Goal: Transaction & Acquisition: Purchase product/service

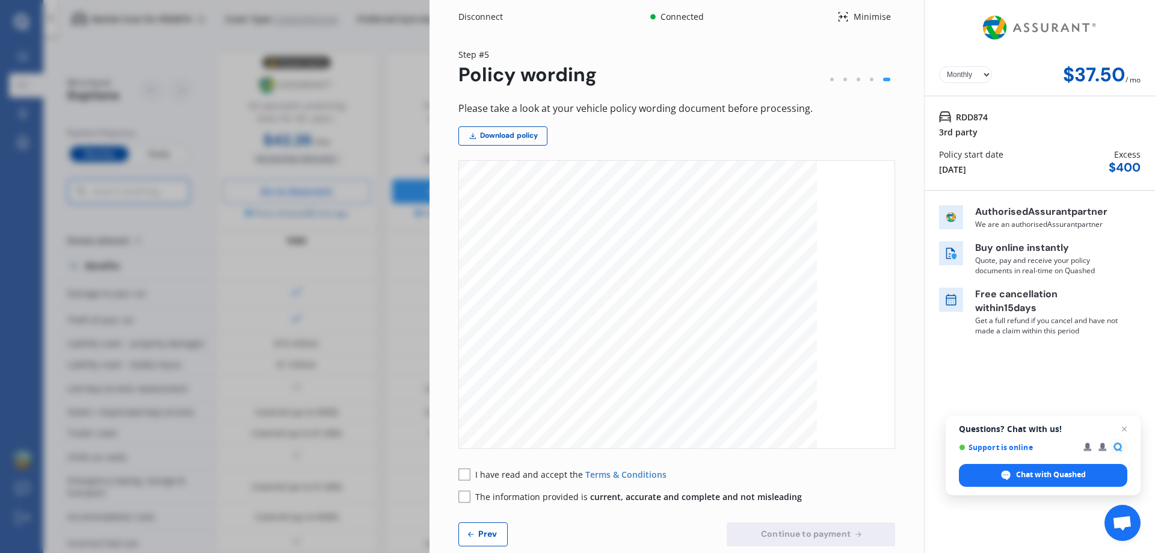
select select "Monthly"
drag, startPoint x: 494, startPoint y: 234, endPoint x: 820, endPoint y: 374, distance: 354.8
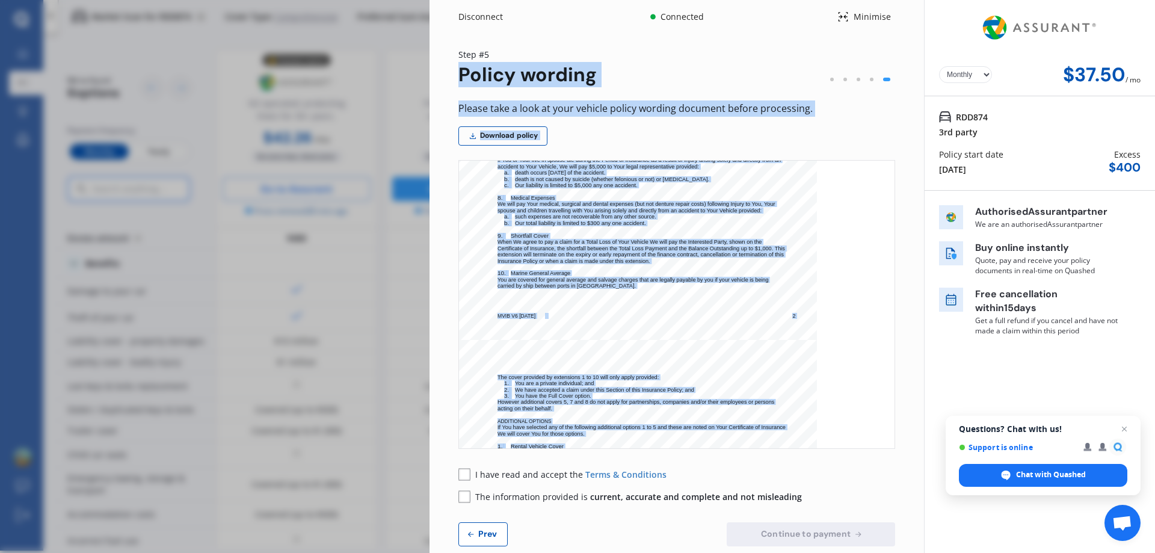
scroll to position [0, 0]
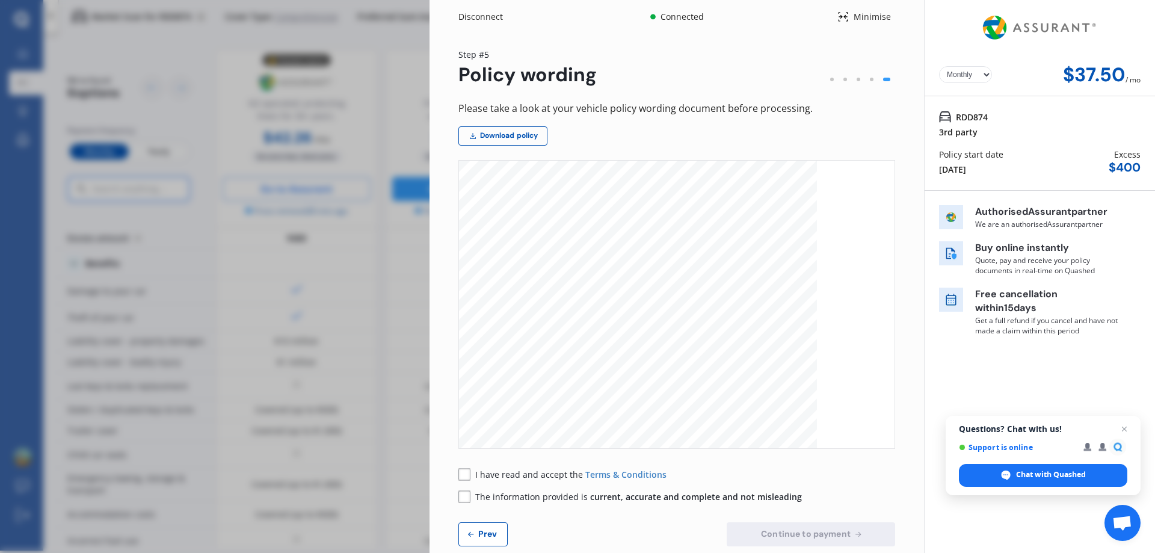
drag, startPoint x: 769, startPoint y: 352, endPoint x: 501, endPoint y: 241, distance: 289.9
drag, startPoint x: 526, startPoint y: 257, endPoint x: 674, endPoint y: 223, distance: 151.9
click at [683, 219] on div "MVIB V6 [DATE] 1 WELCOME TO YOUR MOTOR VEHICLE INSURANCE POLICY This is Your In…" at bounding box center [638, 414] width 358 height 506
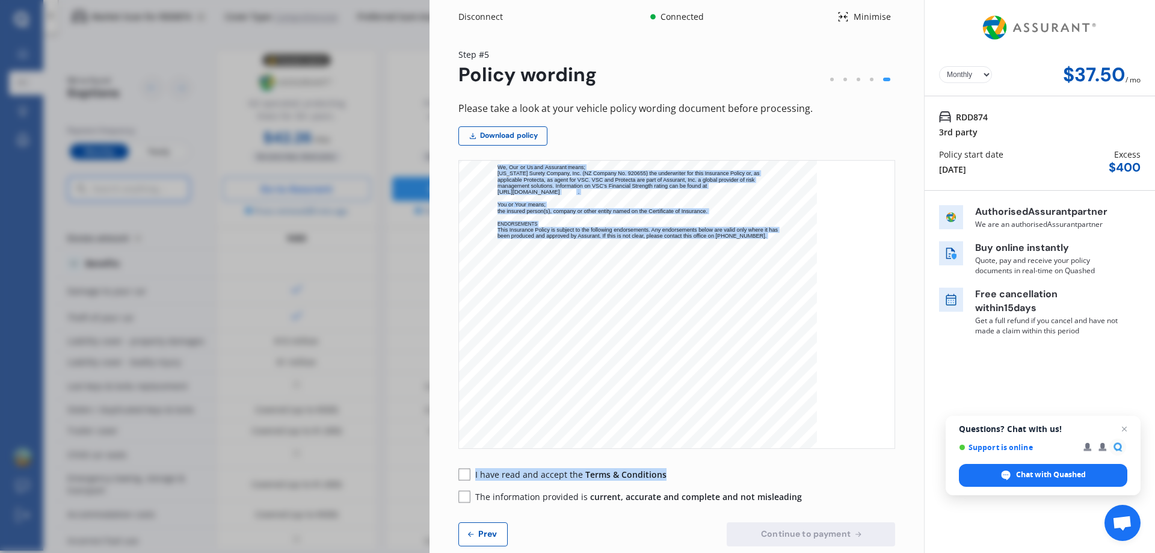
scroll to position [5277, 0]
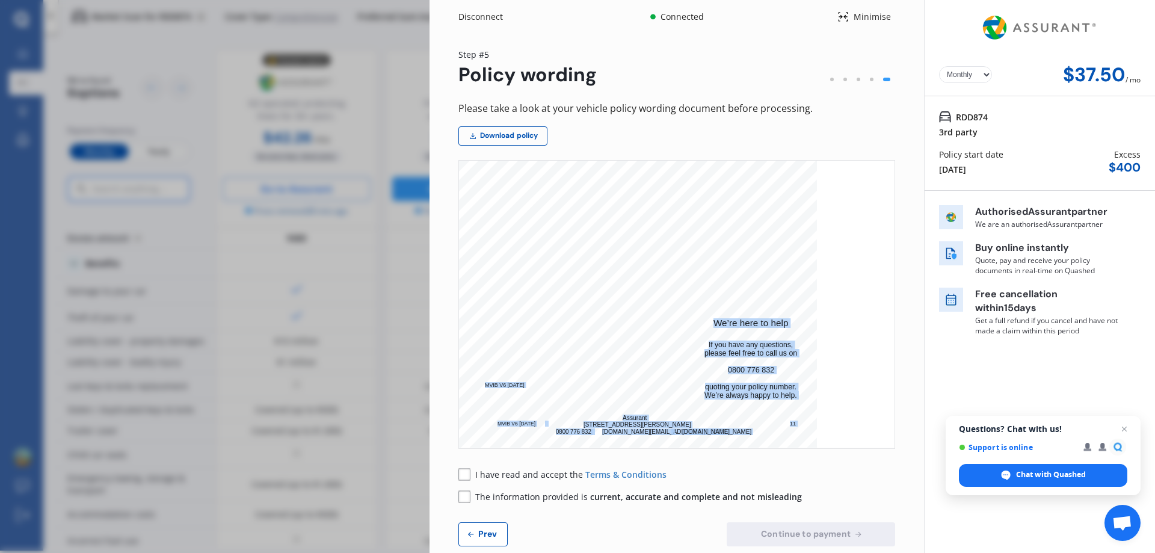
drag, startPoint x: 499, startPoint y: 237, endPoint x: 795, endPoint y: 220, distance: 296.4
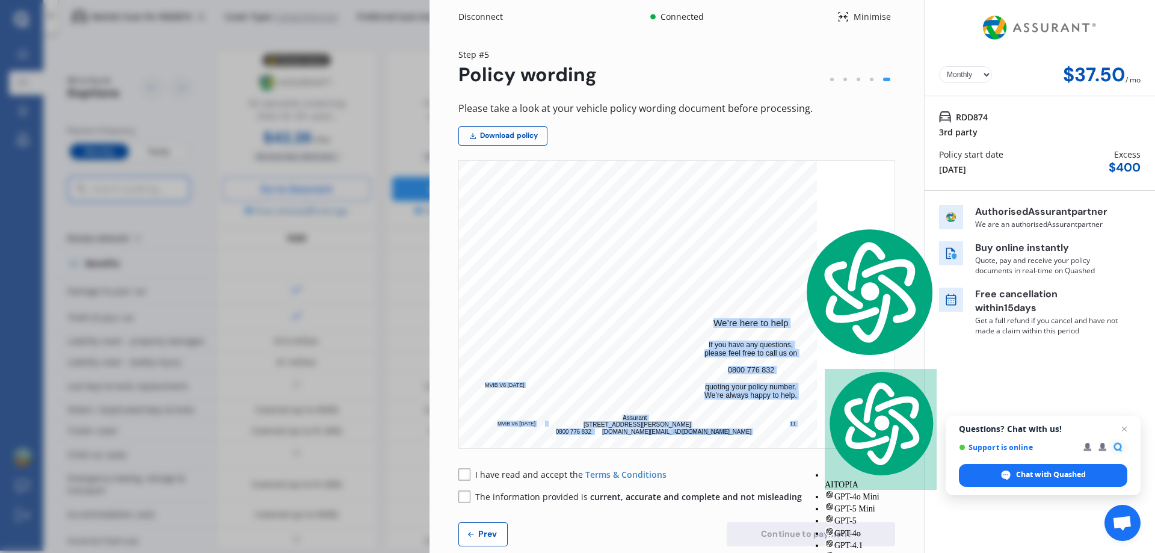
scroll to position [5037, 0]
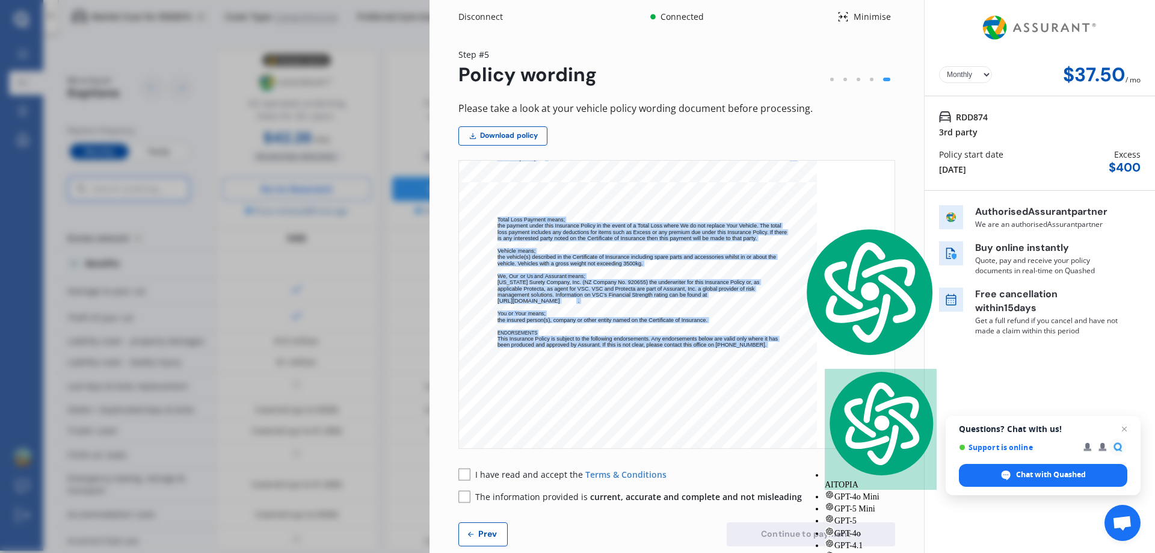
copy div "LOREMIP DO SITA CONSE ADIPISC ELITSEDDO EIUSMO Temp in Utla Etdolorem Aliqua, e…"
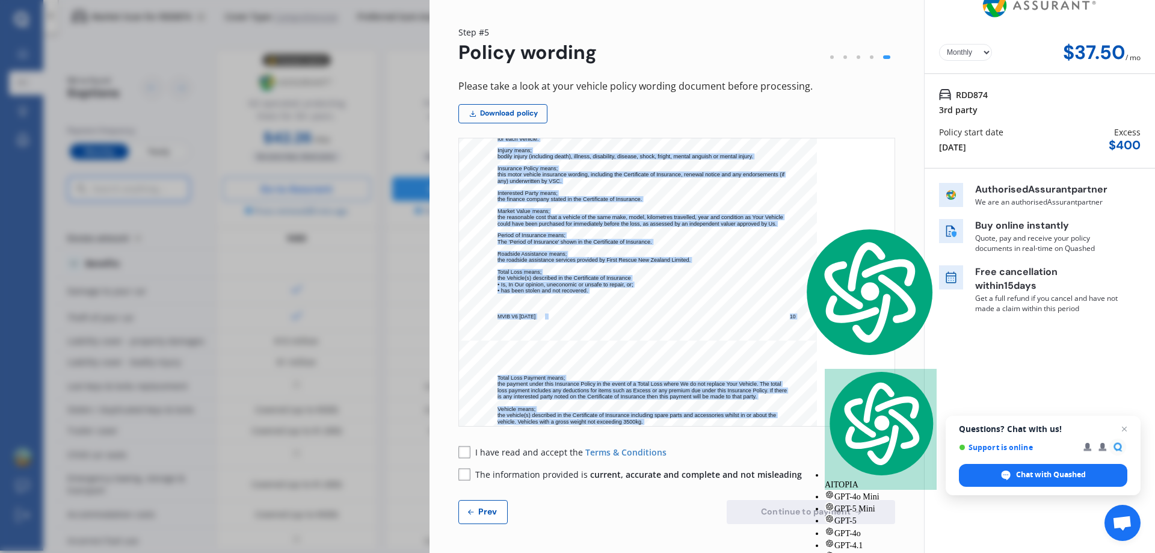
scroll to position [5097, 0]
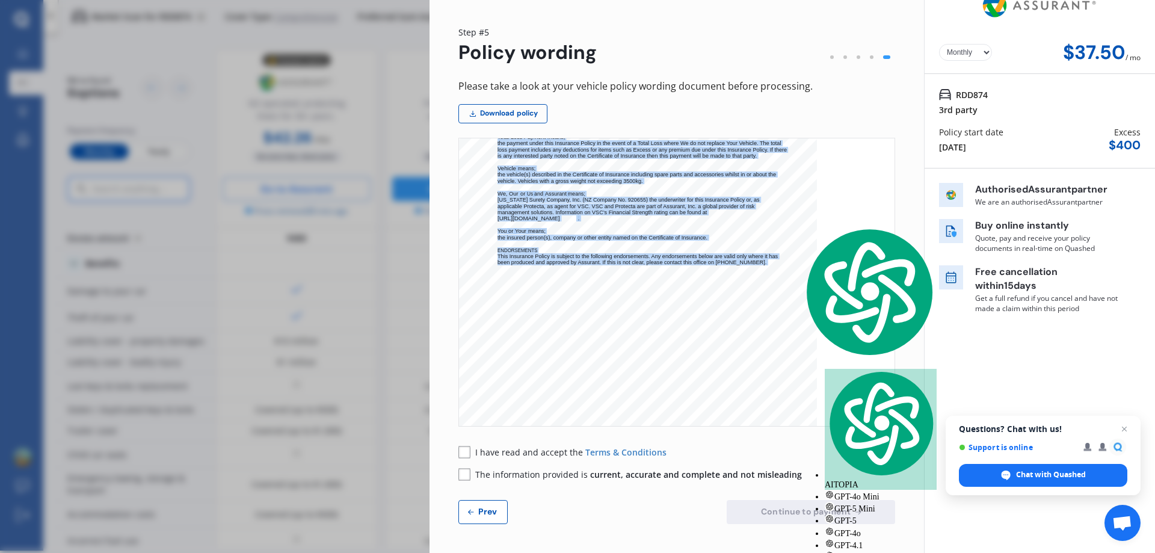
drag, startPoint x: 483, startPoint y: 508, endPoint x: 662, endPoint y: 408, distance: 205.2
click at [484, 508] on span "Prev" at bounding box center [488, 511] width 24 height 10
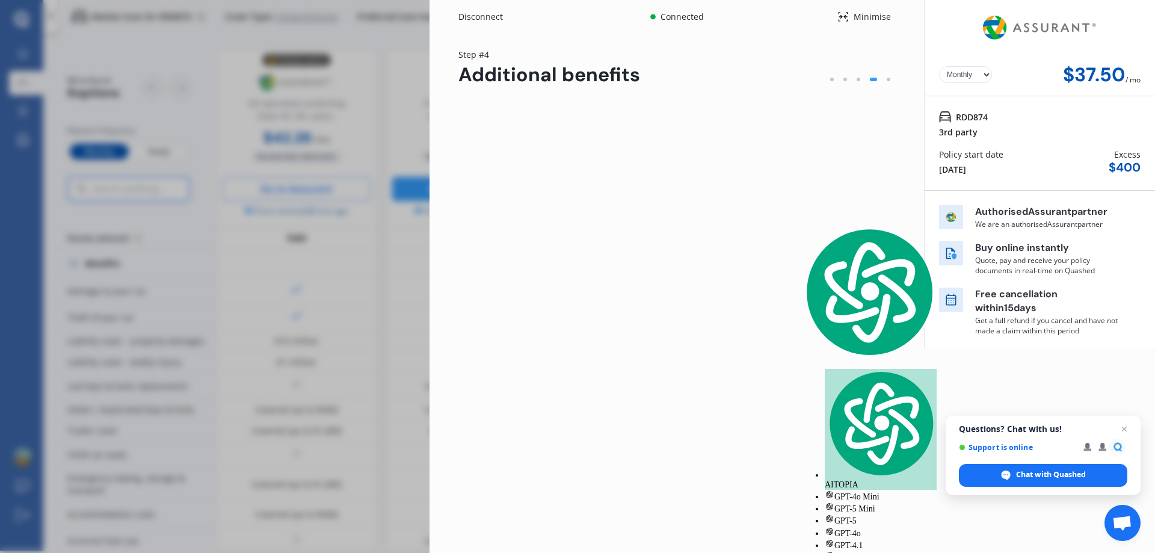
scroll to position [0, 0]
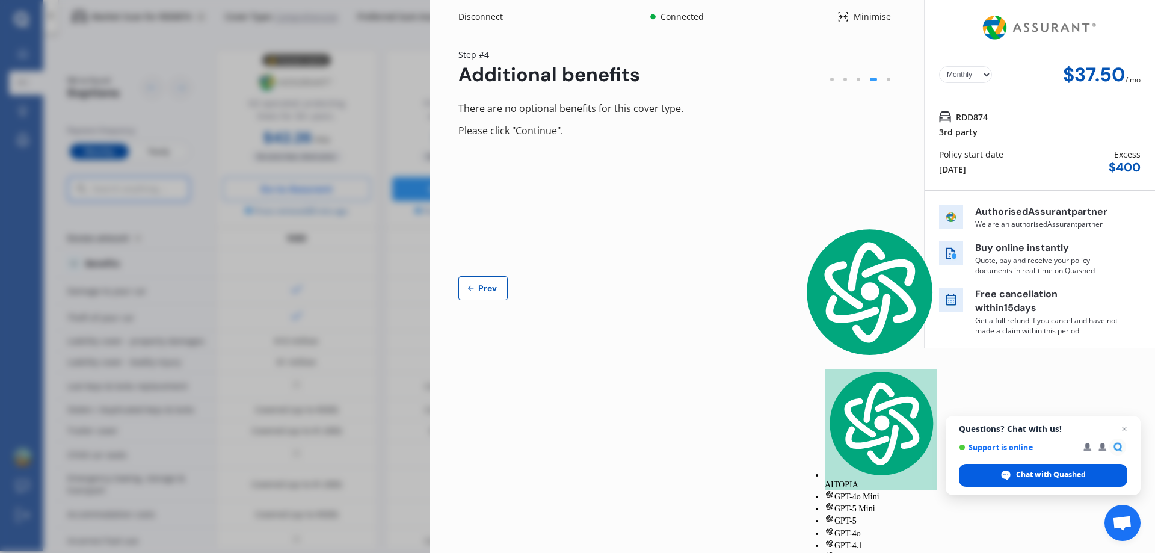
click at [1066, 472] on span "Chat with Quashed" at bounding box center [1051, 474] width 70 height 11
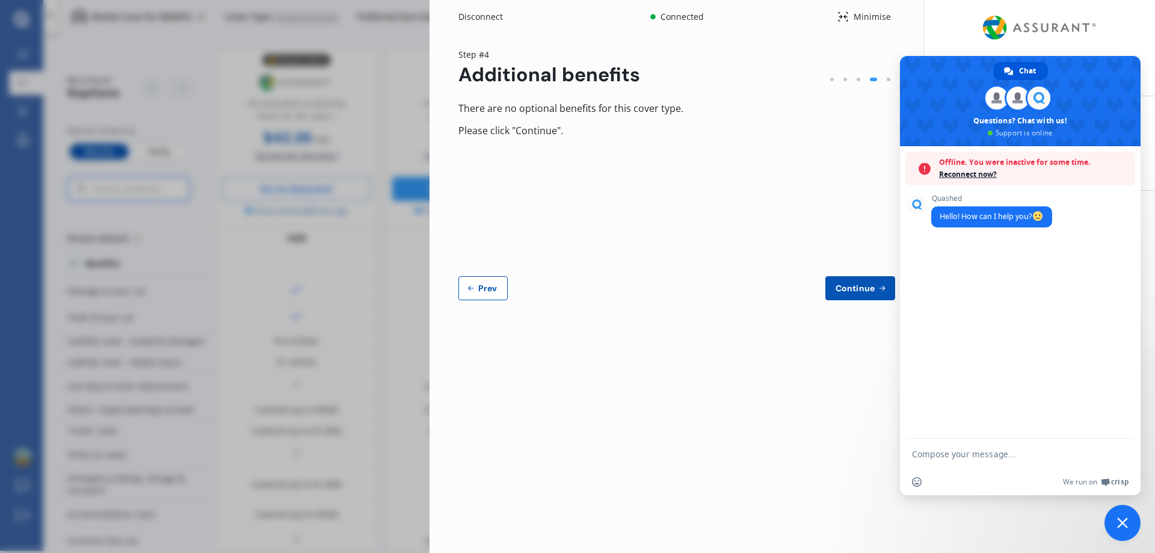
click at [962, 173] on span "Reconnect now?" at bounding box center [1034, 174] width 190 height 12
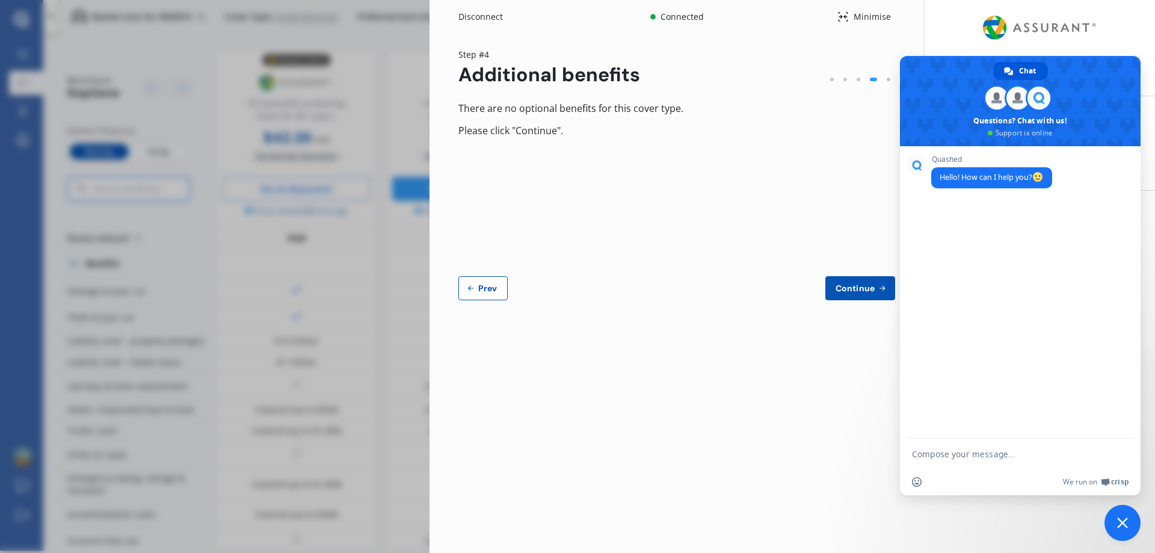
click at [945, 452] on textarea "Compose your message..." at bounding box center [1007, 454] width 190 height 11
type textarea "Does the current quote include the coverage for a driver under 21?"
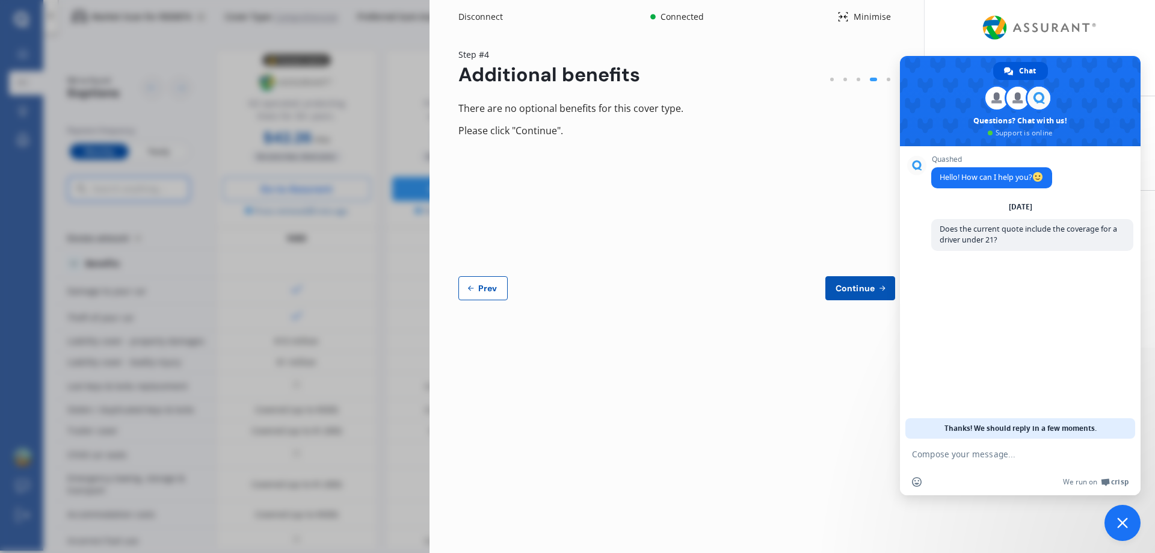
click at [684, 257] on div "There are no optional benefits for this cover type. Please click "Continue". Au…" at bounding box center [676, 200] width 437 height 200
click at [481, 285] on span "Prev" at bounding box center [488, 288] width 24 height 10
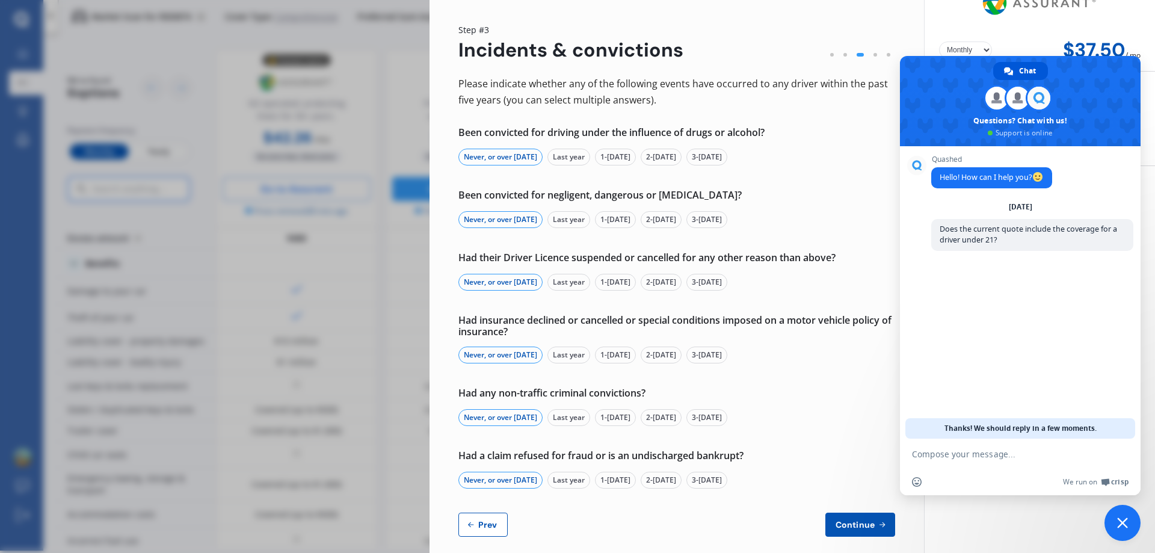
scroll to position [37, 0]
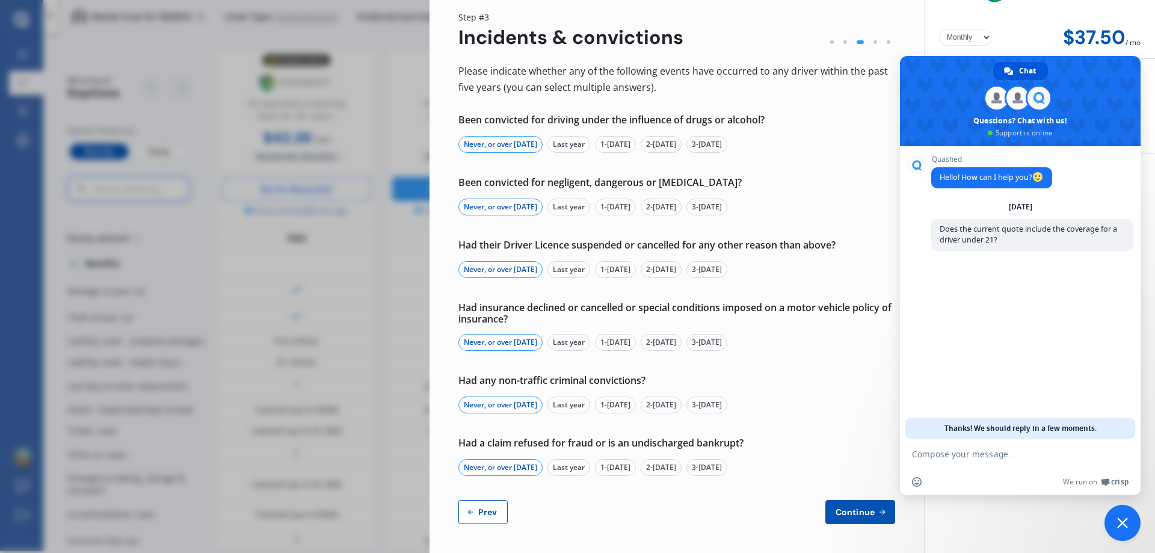
click at [490, 509] on span "Prev" at bounding box center [488, 512] width 24 height 10
select select "Dr"
select select "19"
select select "12"
select select "1972"
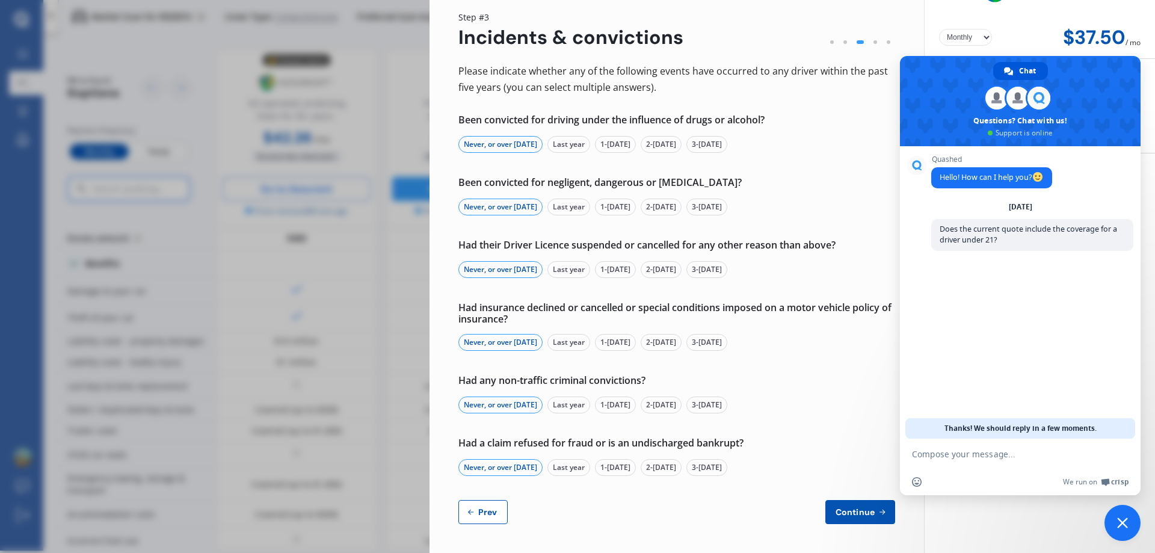
select select "full"
select select "more than 4 years"
select select "[GEOGRAPHIC_DATA]"
select select "Mr"
select select "19"
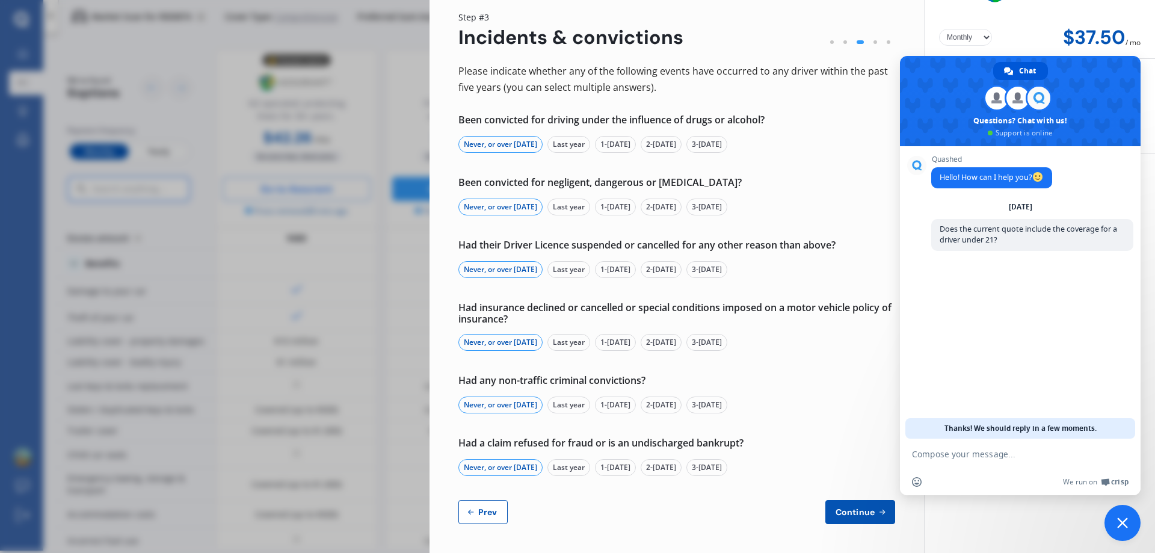
select select "02"
select select "1957"
select select "full"
select select "more than 4 years"
select select "[GEOGRAPHIC_DATA]"
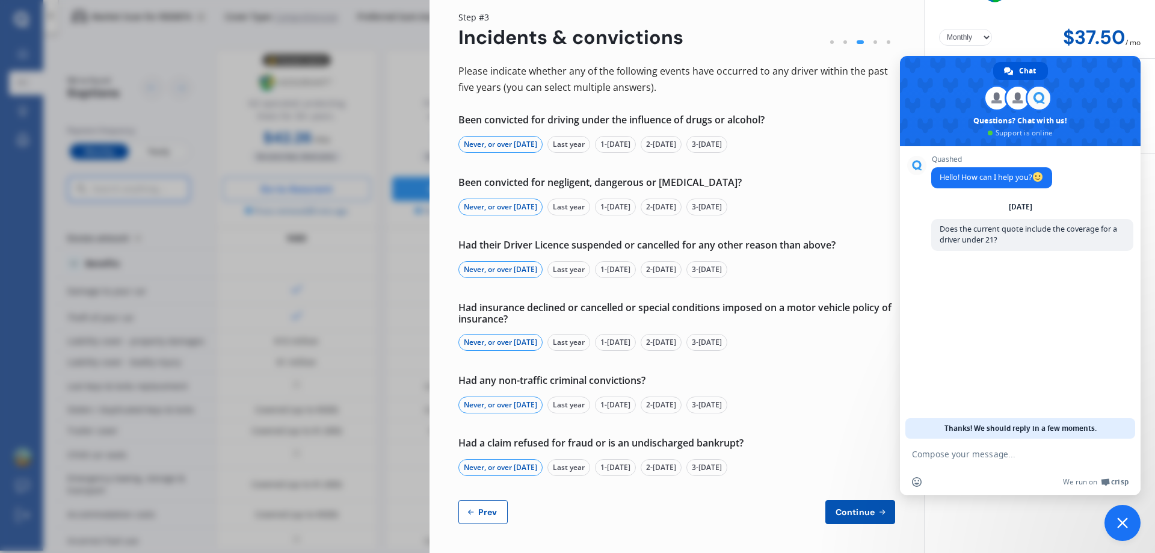
select select "Miss"
select select "17"
select select "09"
select select "2009"
select select "learner"
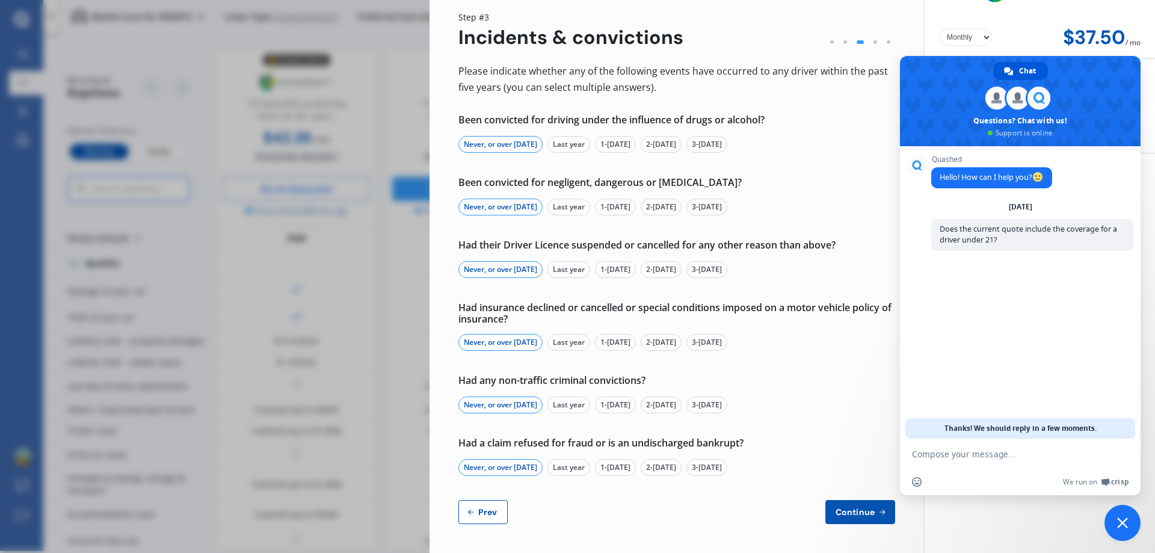
select select "less than 1 year"
select select "[GEOGRAPHIC_DATA]"
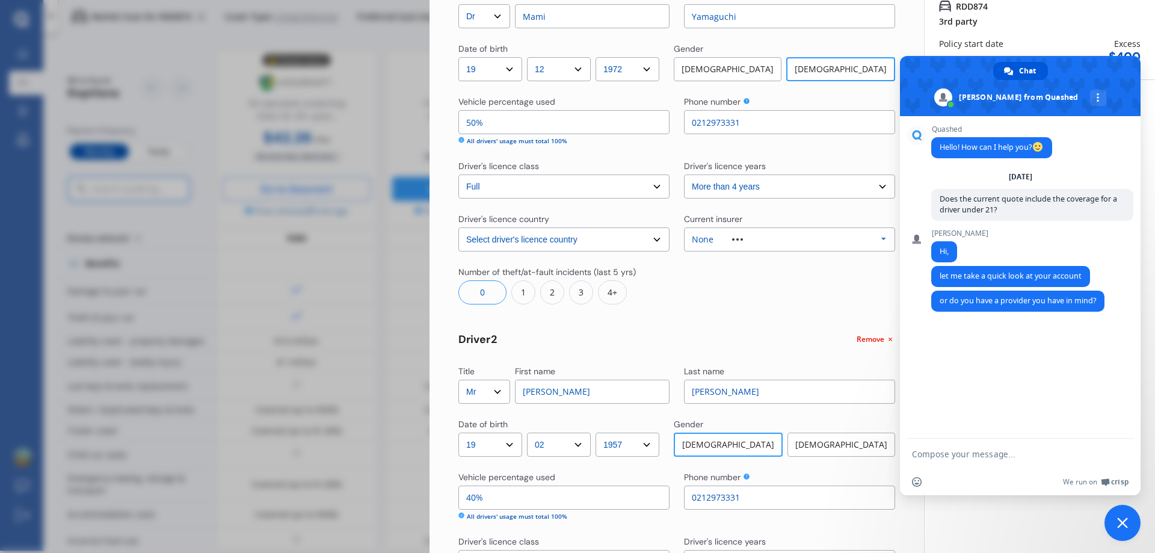
scroll to position [0, 0]
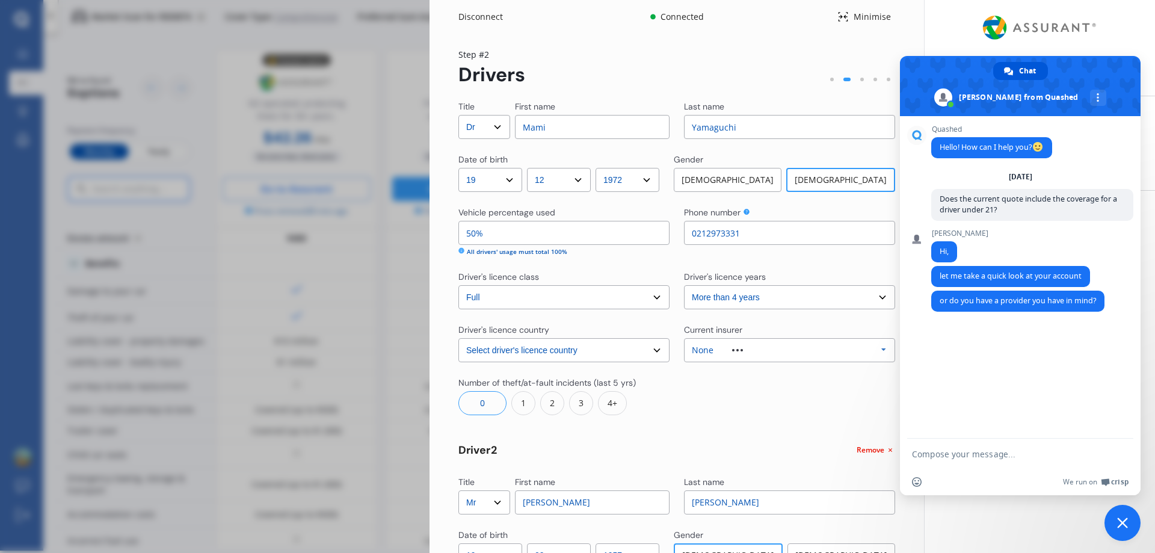
click at [986, 451] on textarea "Compose your message..." at bounding box center [1007, 454] width 190 height 11
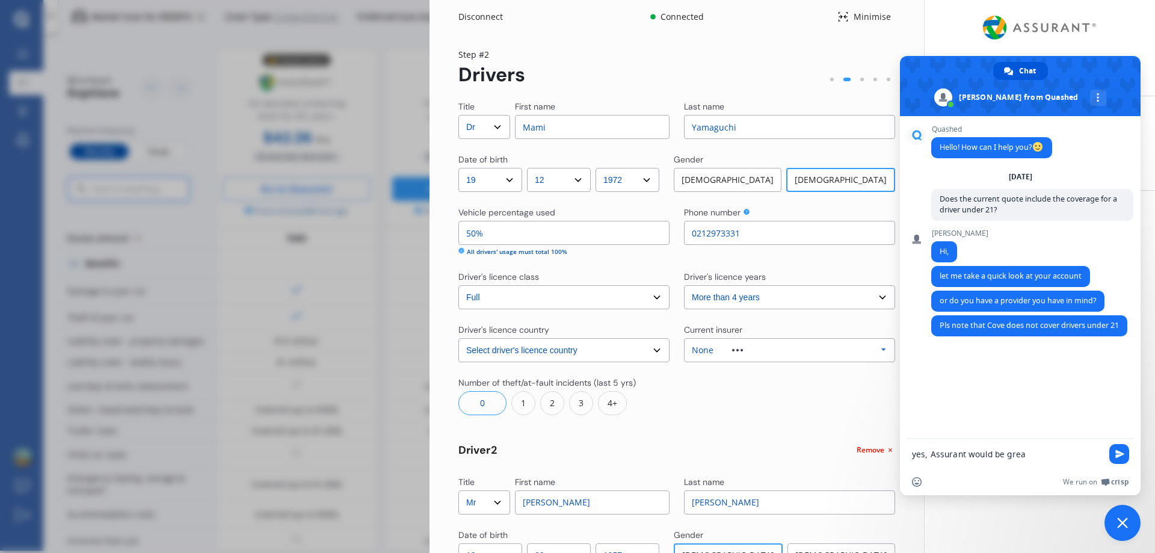
type textarea "yes, Assurant would be great"
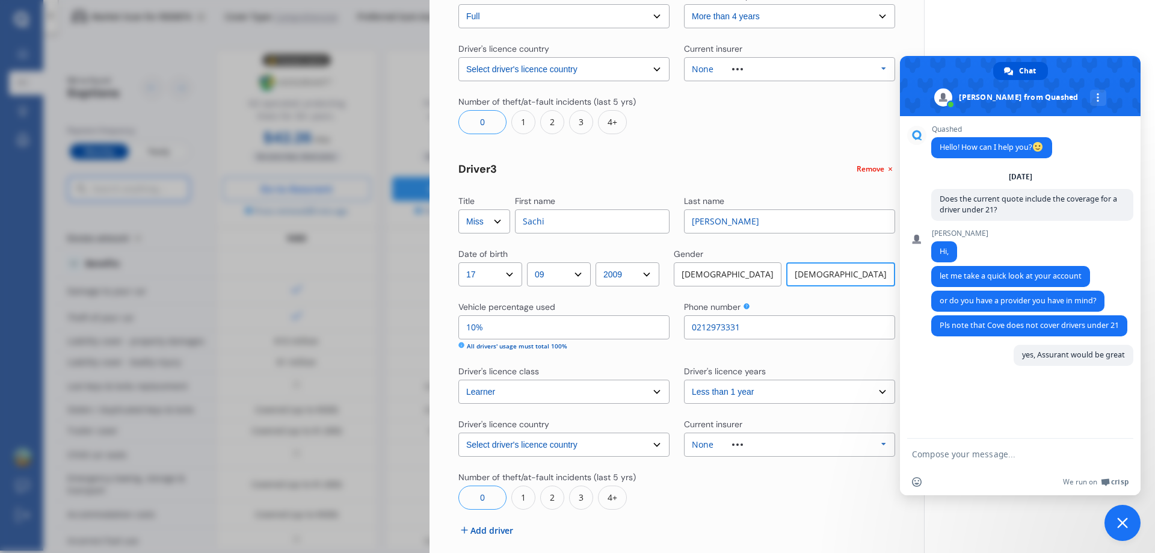
scroll to position [712, 0]
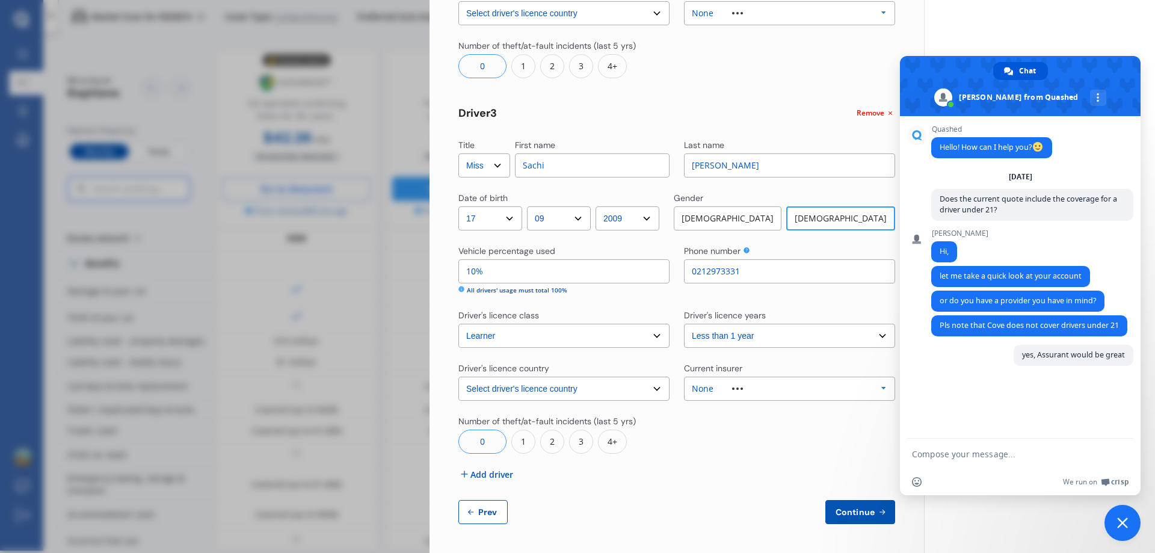
click at [837, 512] on span "Continue" at bounding box center [855, 512] width 44 height 10
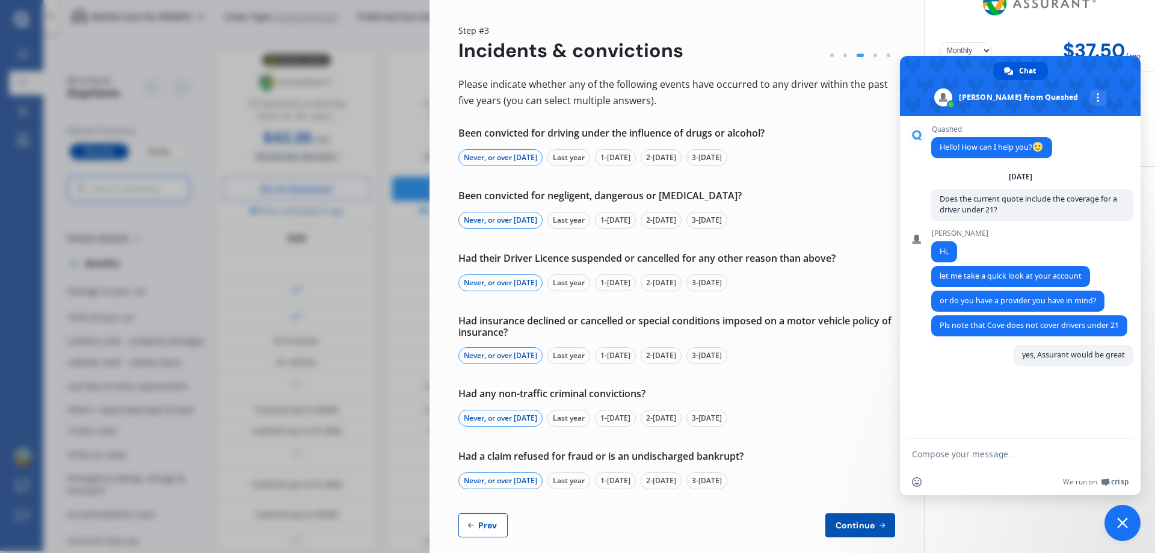
scroll to position [37, 0]
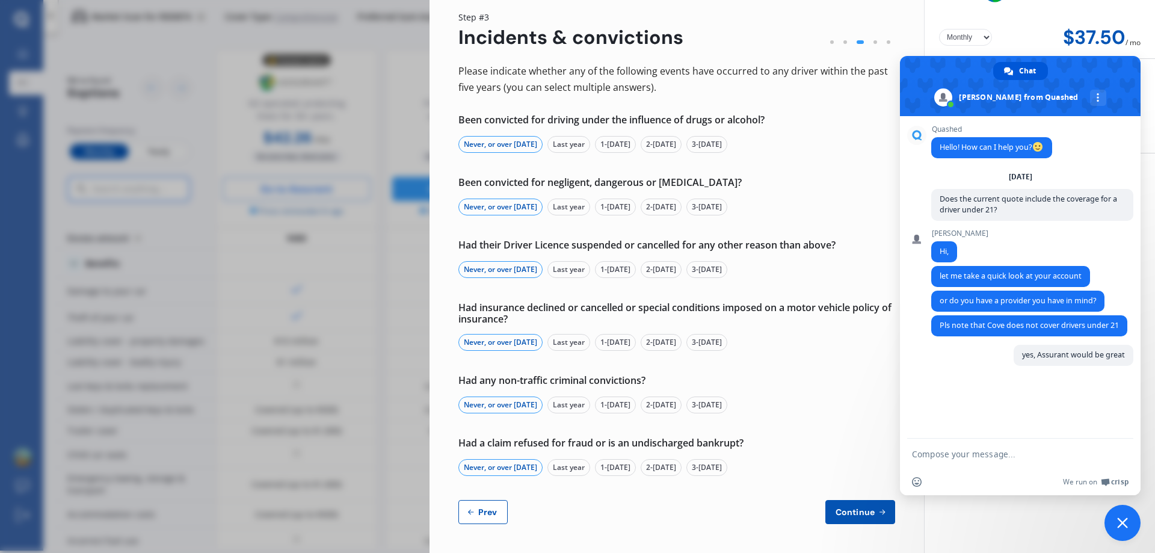
click at [844, 510] on span "Continue" at bounding box center [855, 512] width 44 height 10
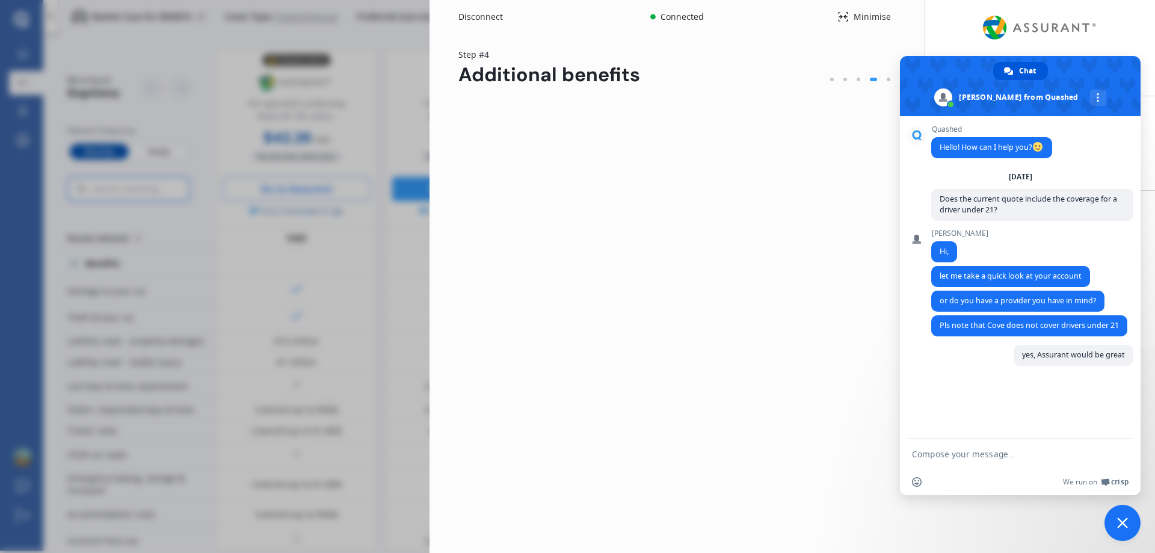
scroll to position [0, 0]
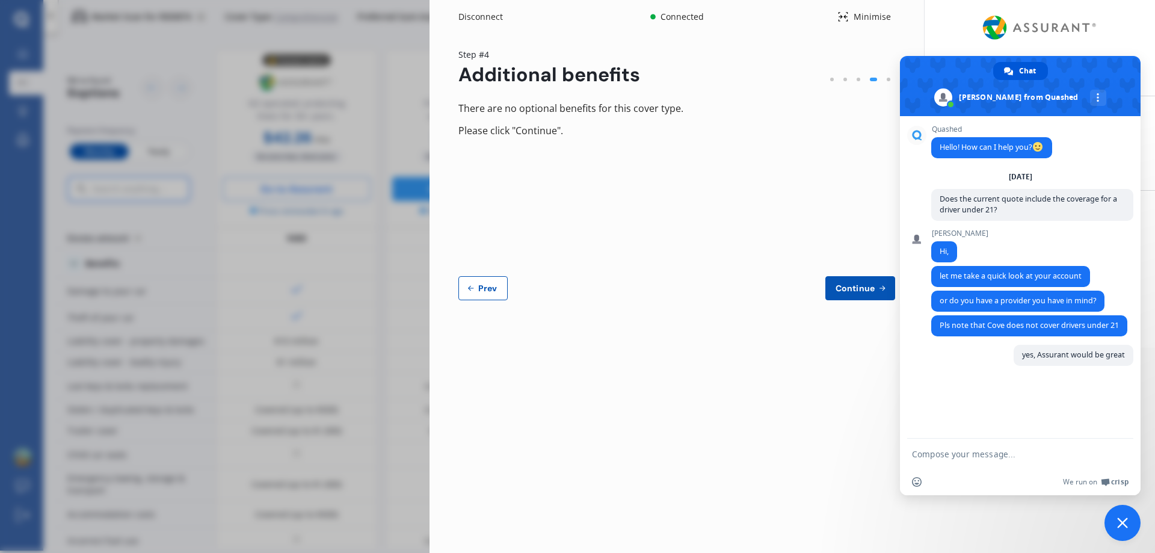
click at [844, 286] on span "Continue" at bounding box center [855, 288] width 44 height 10
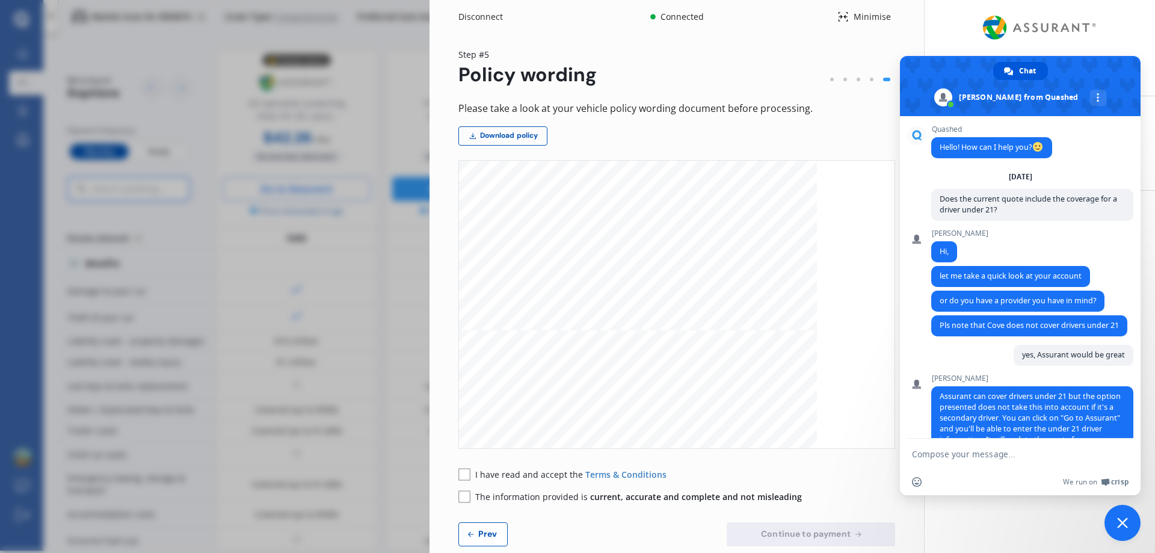
scroll to position [48, 0]
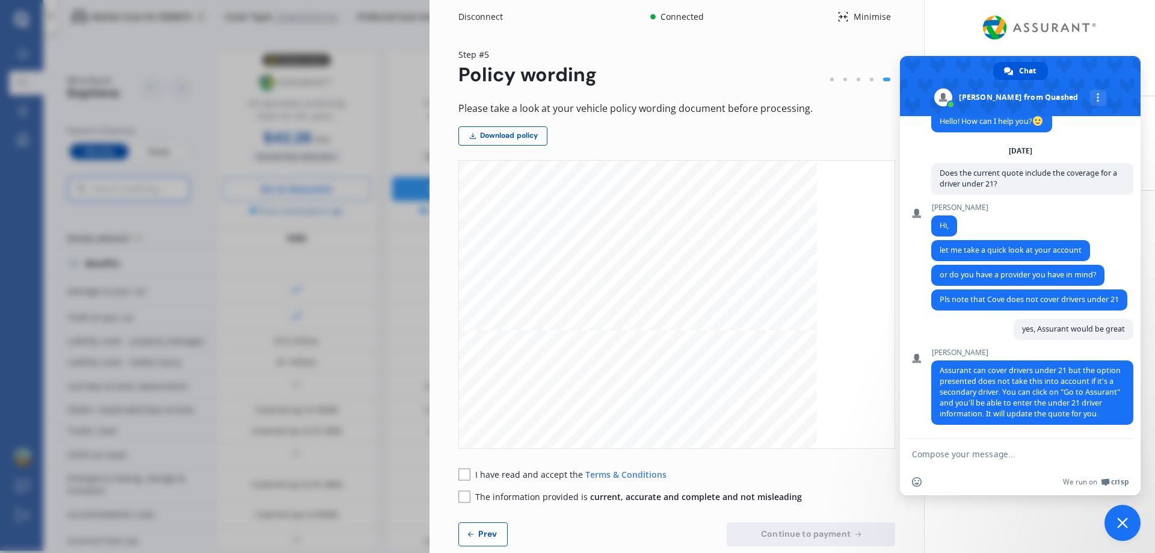
click at [948, 457] on textarea "Compose your message..." at bounding box center [1007, 454] width 190 height 11
type textarea "Thanks"
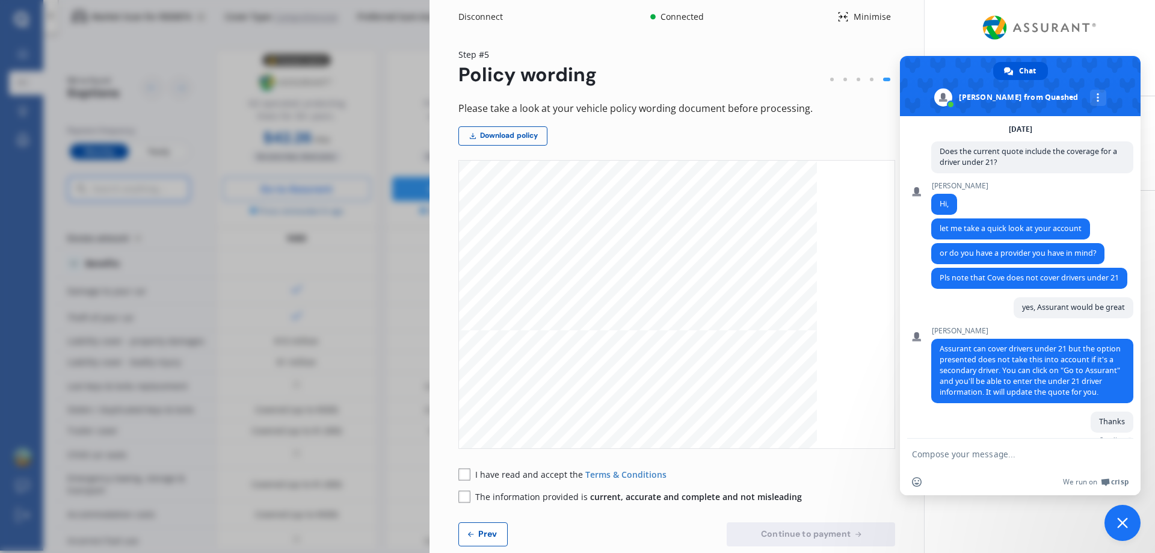
scroll to position [91, 0]
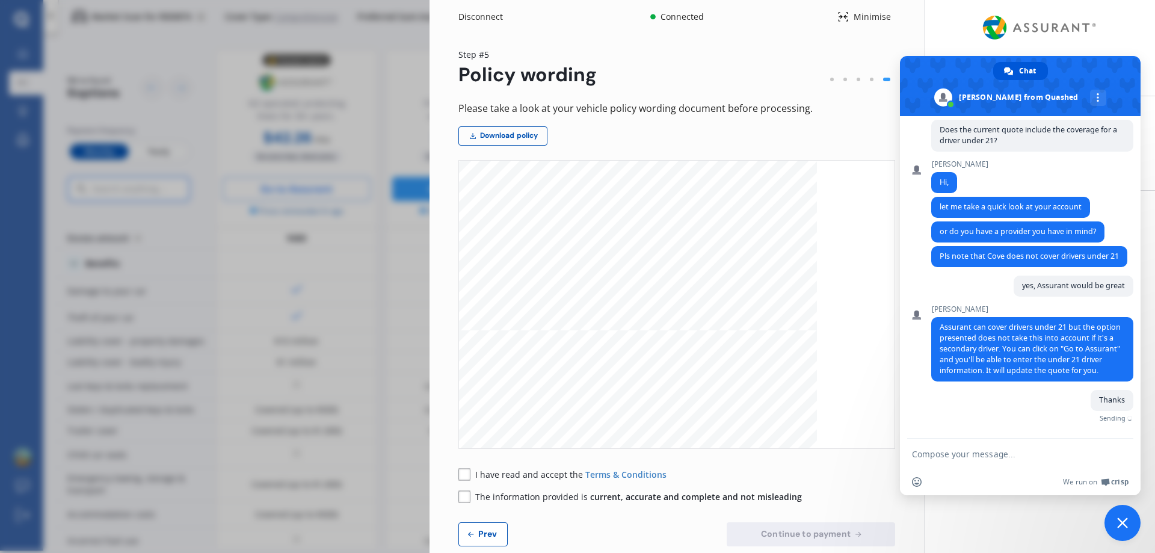
click at [816, 42] on div "Yearly Monthly $37.50 / mo Step # 5 Policy wording Please take a look at your v…" at bounding box center [676, 304] width 494 height 541
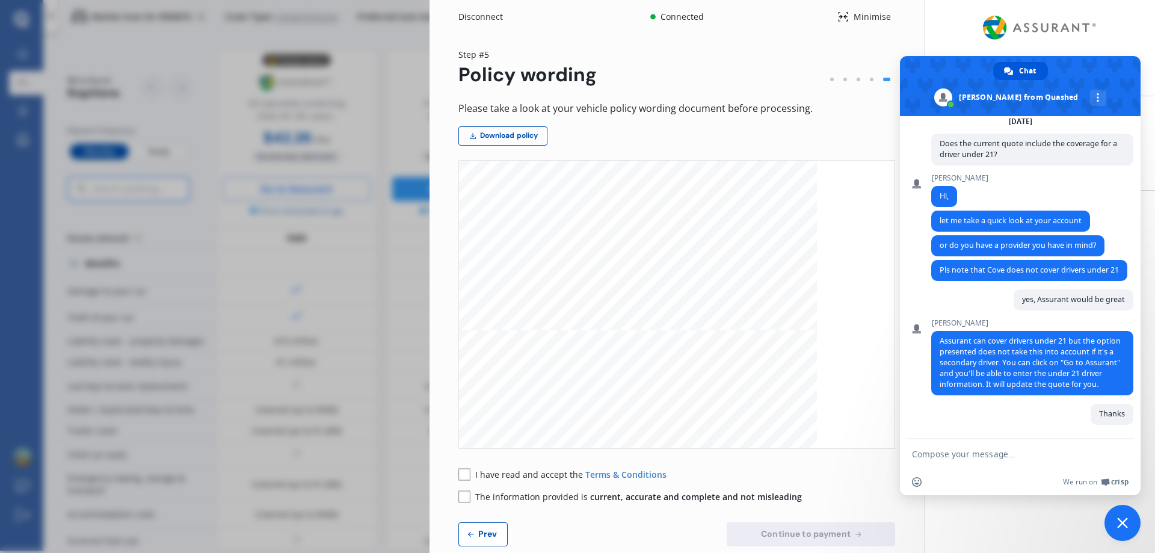
scroll to position [77, 0]
drag, startPoint x: 1104, startPoint y: 73, endPoint x: 1083, endPoint y: 44, distance: 36.1
click at [1081, 112] on span at bounding box center [1020, 86] width 241 height 60
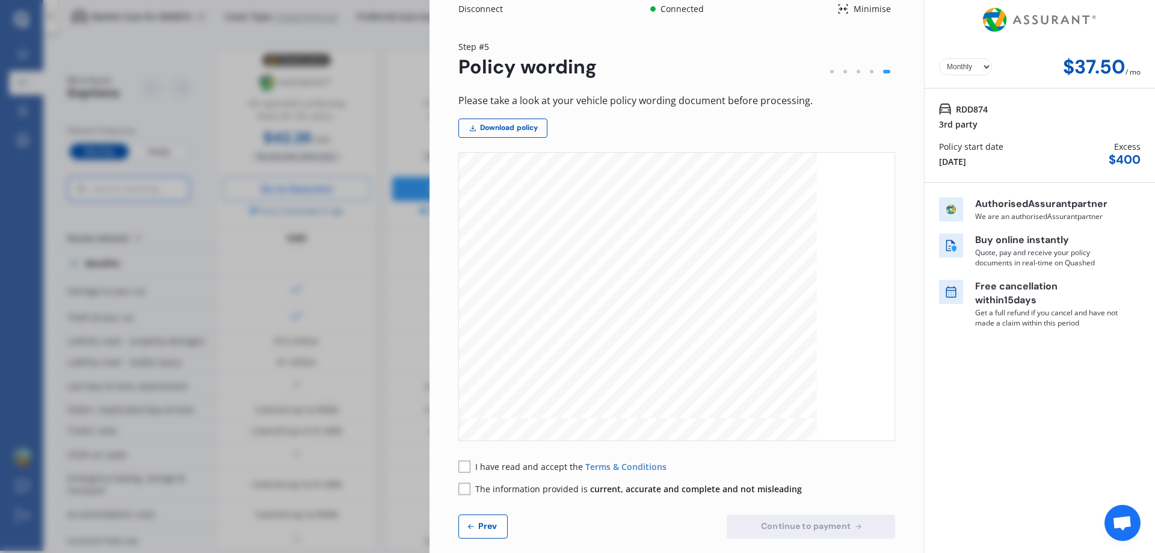
scroll to position [0, 0]
